Goal: Task Accomplishment & Management: Use online tool/utility

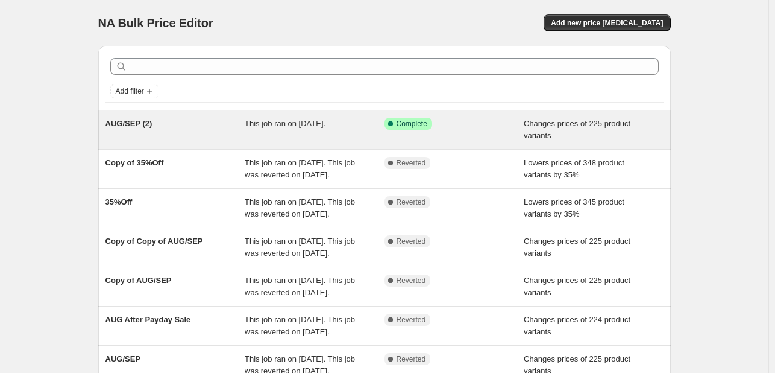
click at [140, 121] on span "AUG/SEP (2)" at bounding box center [129, 123] width 47 height 9
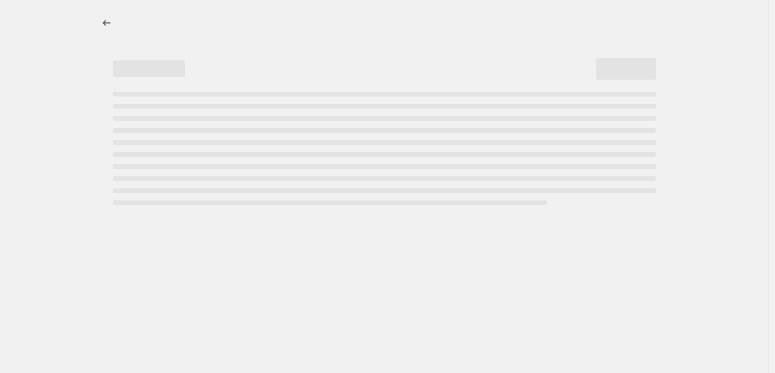
select select "tag"
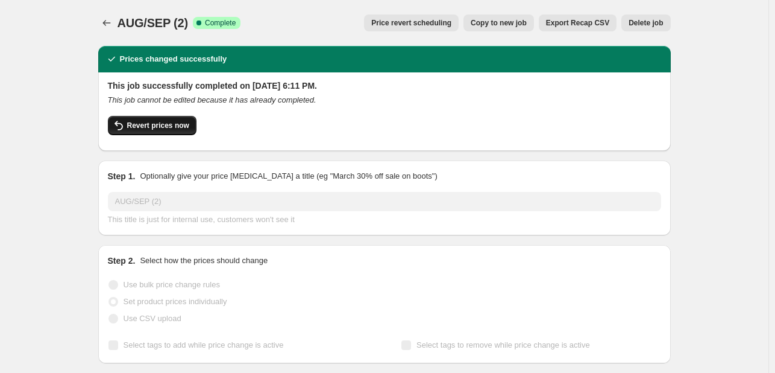
click at [147, 123] on span "Revert prices now" at bounding box center [158, 126] width 62 height 10
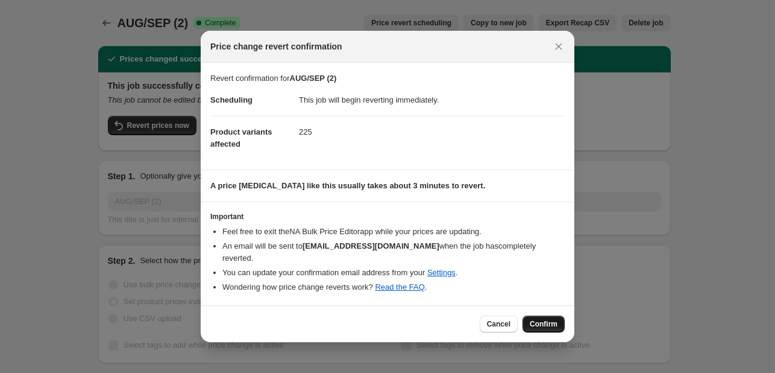
click at [544, 315] on button "Confirm" at bounding box center [544, 323] width 42 height 17
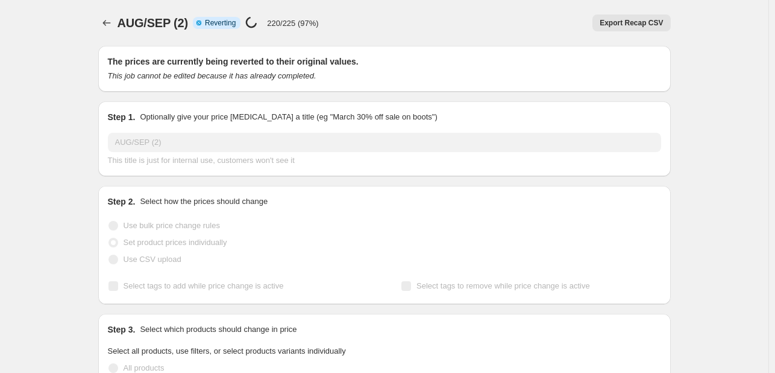
select select "tag"
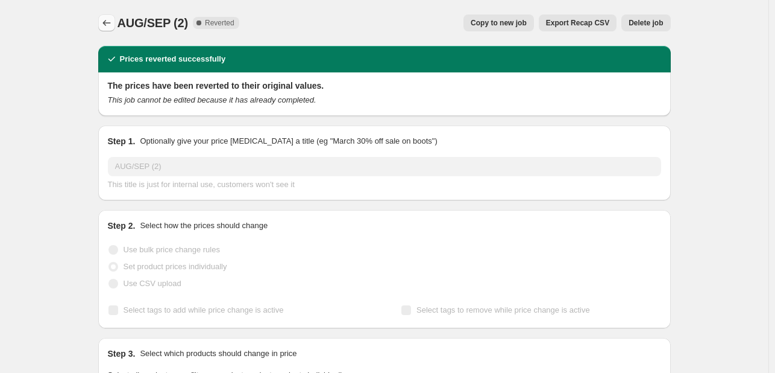
click at [112, 25] on icon "Price change jobs" at bounding box center [107, 23] width 12 height 12
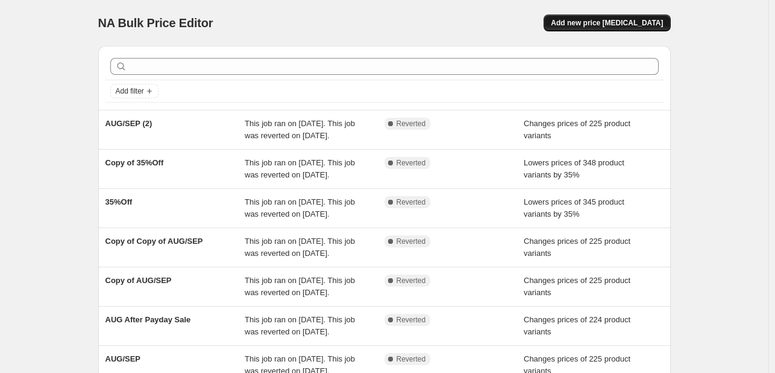
click at [629, 28] on button "Add new price [MEDICAL_DATA]" at bounding box center [607, 22] width 127 height 17
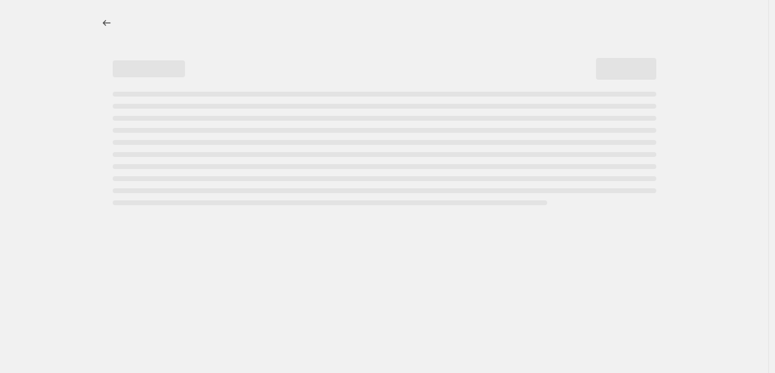
select select "percentage"
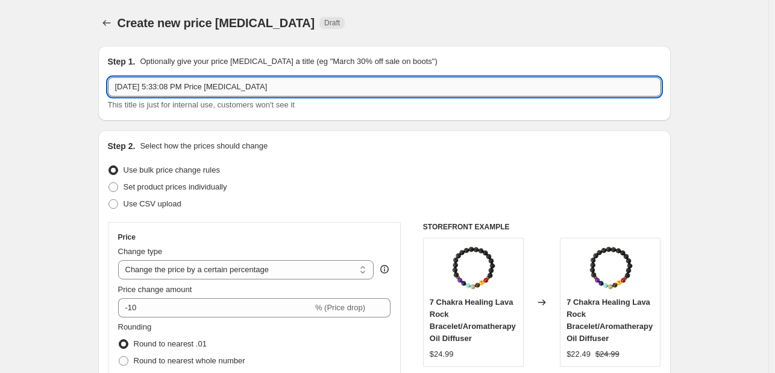
click at [232, 93] on input "[DATE] 5:33:08 PM Price [MEDICAL_DATA]" at bounding box center [384, 86] width 553 height 19
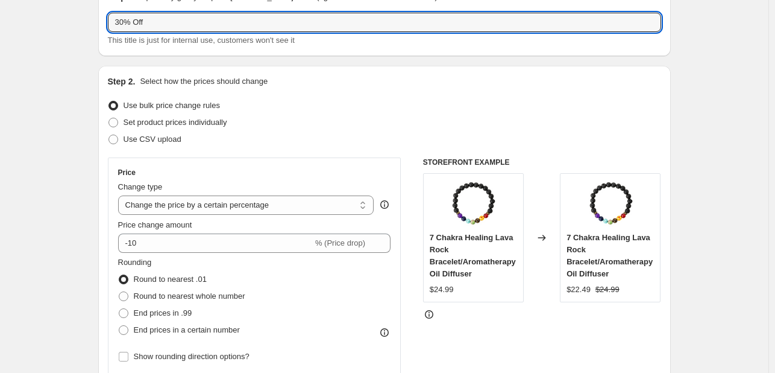
scroll to position [65, 0]
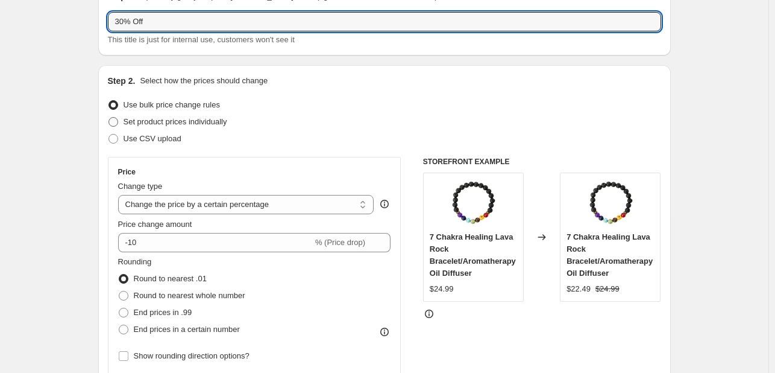
type input "30% Off"
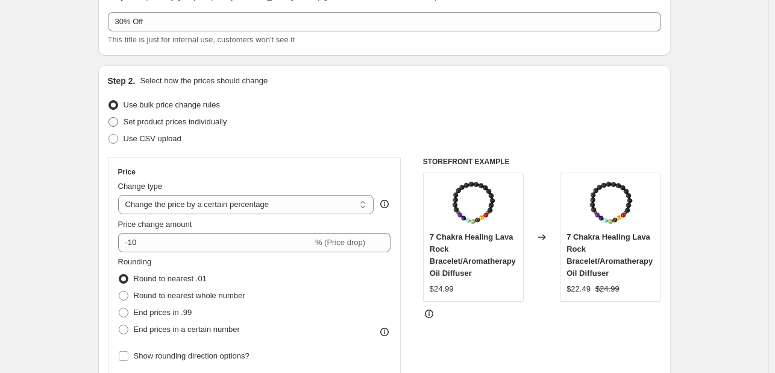
click at [152, 117] on span "Set product prices individually" at bounding box center [176, 121] width 104 height 9
click at [109, 117] on input "Set product prices individually" at bounding box center [109, 117] width 1 height 1
radio input "true"
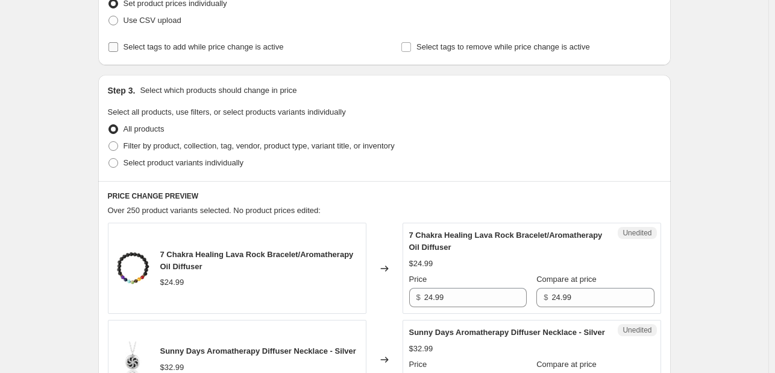
scroll to position [198, 0]
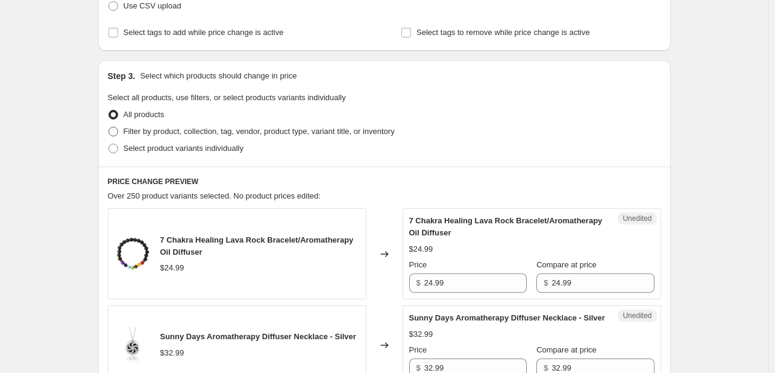
click at [116, 129] on span at bounding box center [114, 132] width 10 height 10
click at [109, 127] on input "Filter by product, collection, tag, vendor, product type, variant title, or inv…" at bounding box center [109, 127] width 1 height 1
radio input "true"
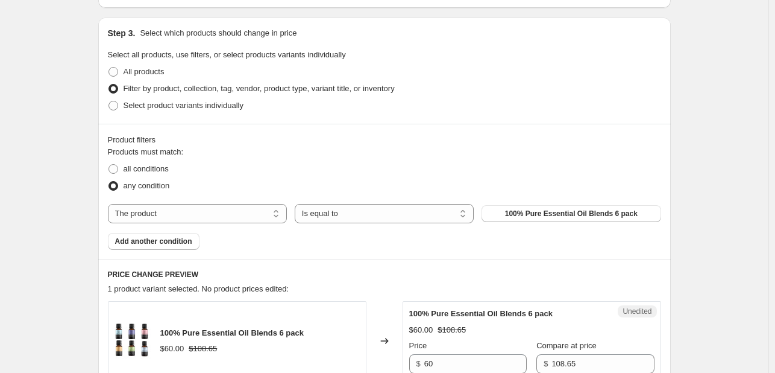
scroll to position [274, 0]
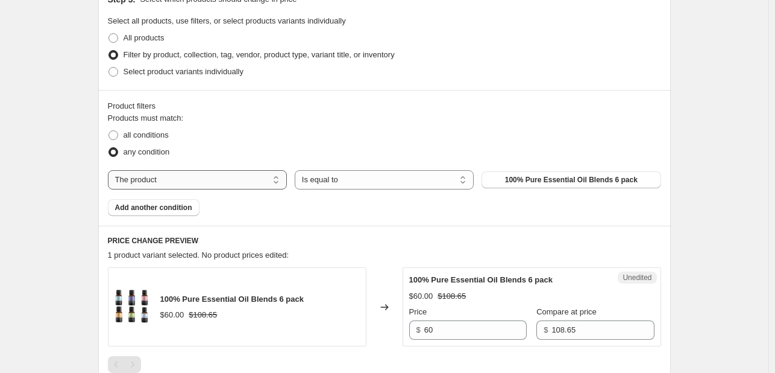
click at [237, 186] on select "The product The product's collection The product's tag The product's vendor The…" at bounding box center [197, 179] width 179 height 19
select select "tag"
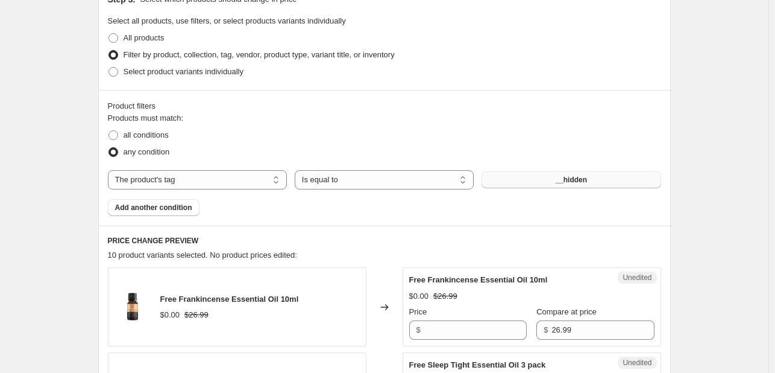
click at [534, 182] on button "__hidden" at bounding box center [571, 179] width 179 height 17
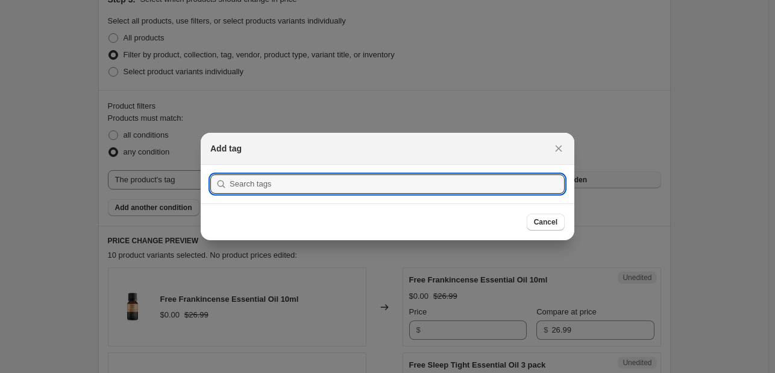
scroll to position [0, 0]
click at [534, 182] on input ":rce:" at bounding box center [397, 183] width 335 height 19
type input "active"
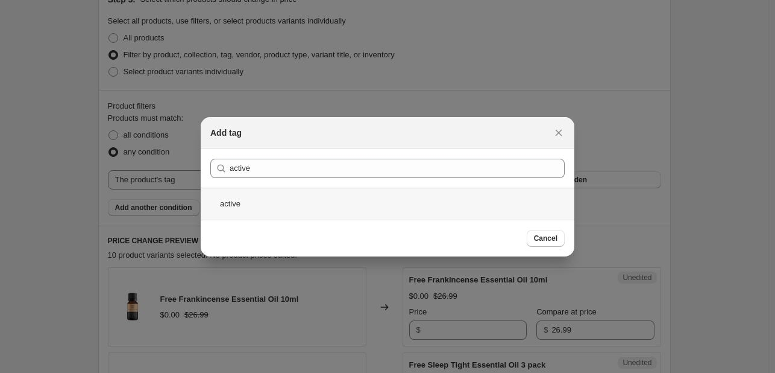
click at [467, 203] on div "active" at bounding box center [388, 204] width 374 height 32
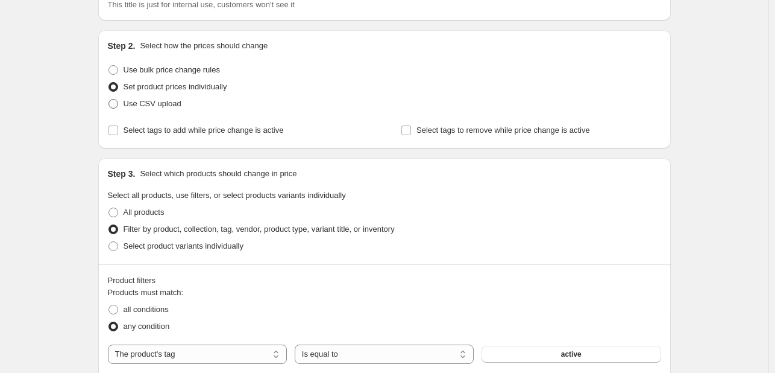
scroll to position [101, 0]
click at [144, 208] on span "All products" at bounding box center [144, 210] width 41 height 9
click at [109, 207] on input "All products" at bounding box center [109, 206] width 1 height 1
radio input "true"
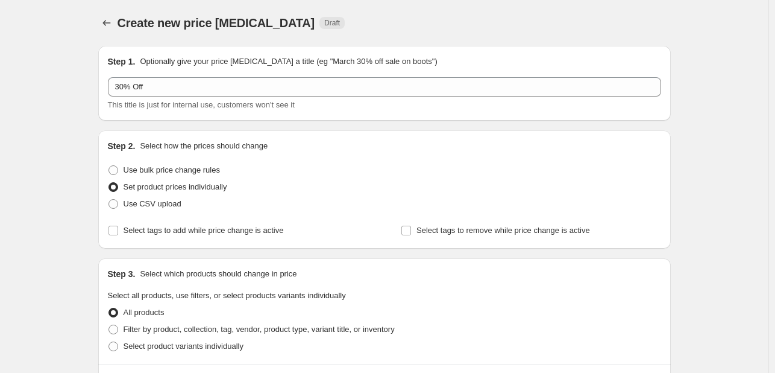
scroll to position [0, 0]
click at [133, 168] on span "Use bulk price change rules" at bounding box center [172, 169] width 96 height 9
click at [109, 166] on input "Use bulk price change rules" at bounding box center [109, 165] width 1 height 1
radio input "true"
select select "percentage"
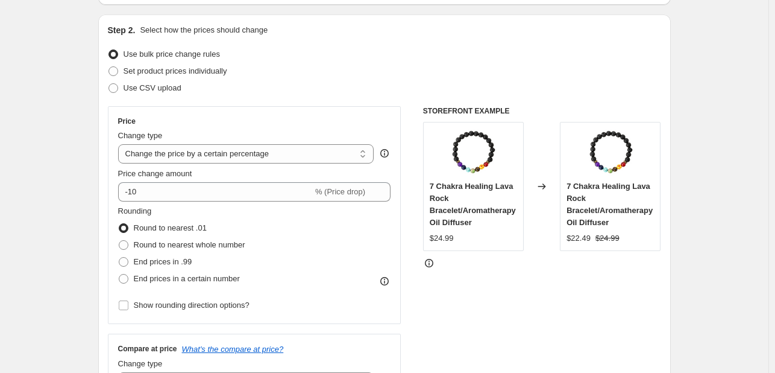
scroll to position [121, 0]
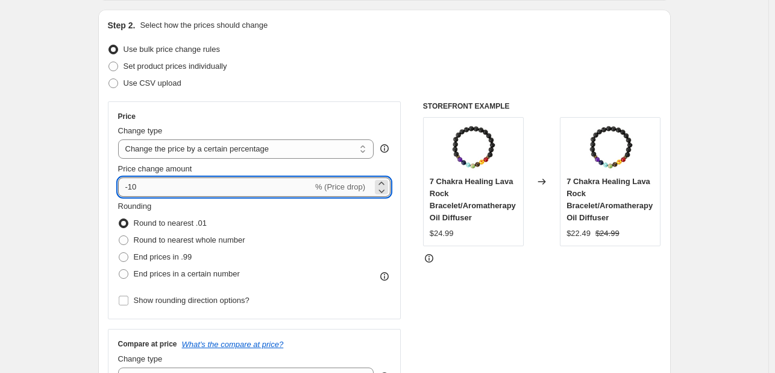
click at [137, 188] on input "-10" at bounding box center [215, 186] width 195 height 19
type input "-0"
type input "-30"
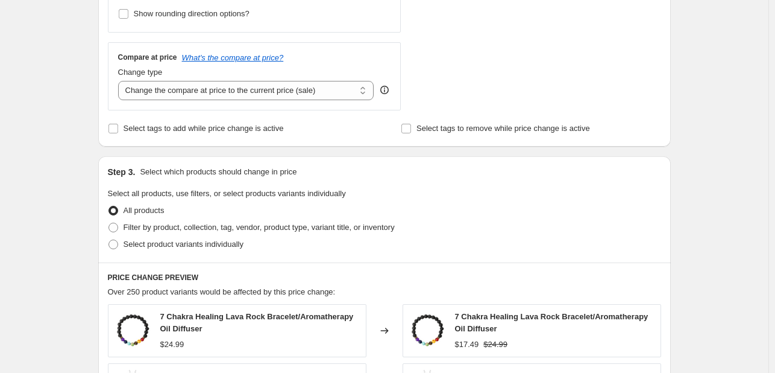
scroll to position [408, 0]
click at [131, 225] on span "Filter by product, collection, tag, vendor, product type, variant title, or inv…" at bounding box center [259, 226] width 271 height 9
click at [109, 222] on input "Filter by product, collection, tag, vendor, product type, variant title, or inv…" at bounding box center [109, 222] width 1 height 1
radio input "true"
select select "tag"
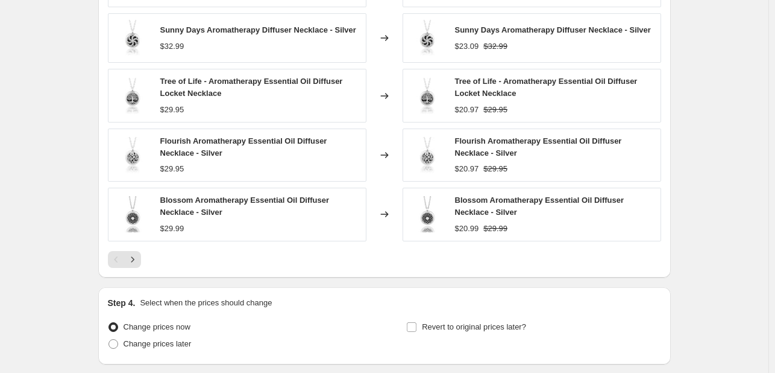
scroll to position [986, 0]
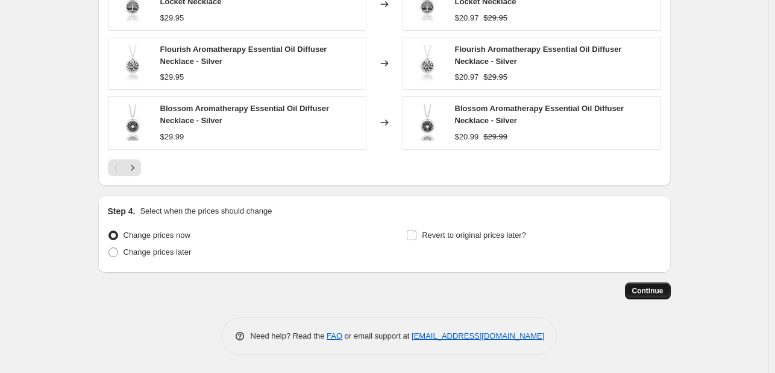
click at [648, 288] on span "Continue" at bounding box center [647, 291] width 31 height 10
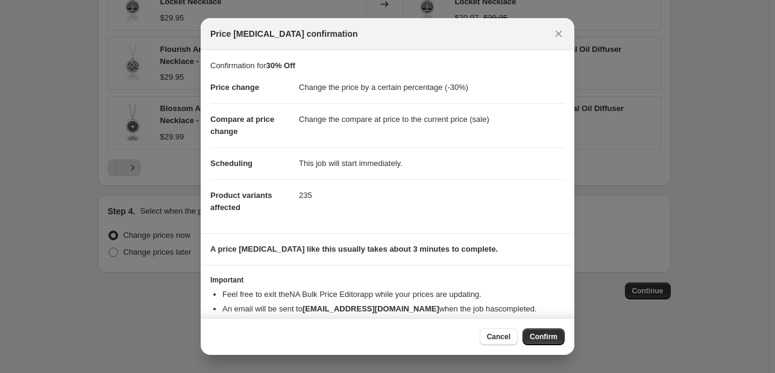
scroll to position [23, 0]
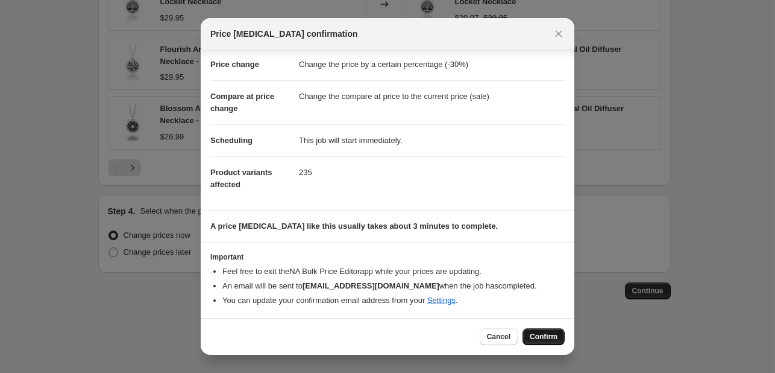
click at [549, 338] on span "Confirm" at bounding box center [544, 337] width 28 height 10
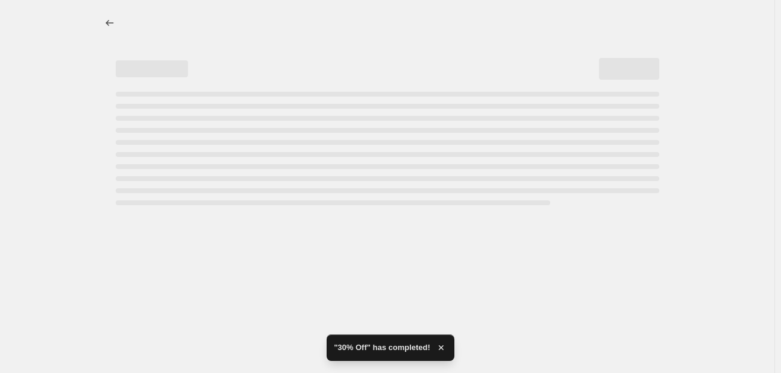
select select "percentage"
select select "tag"
